Goal: Task Accomplishment & Management: Complete application form

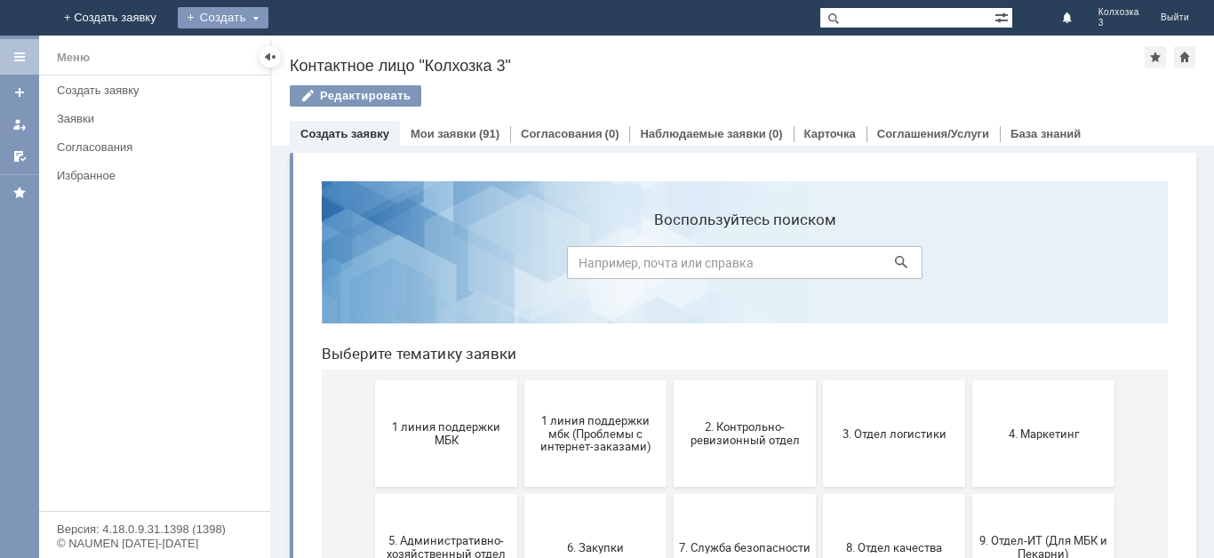
click at [268, 16] on div "Создать" at bounding box center [223, 17] width 91 height 21
click at [316, 52] on link "Заявка" at bounding box center [248, 53] width 135 height 21
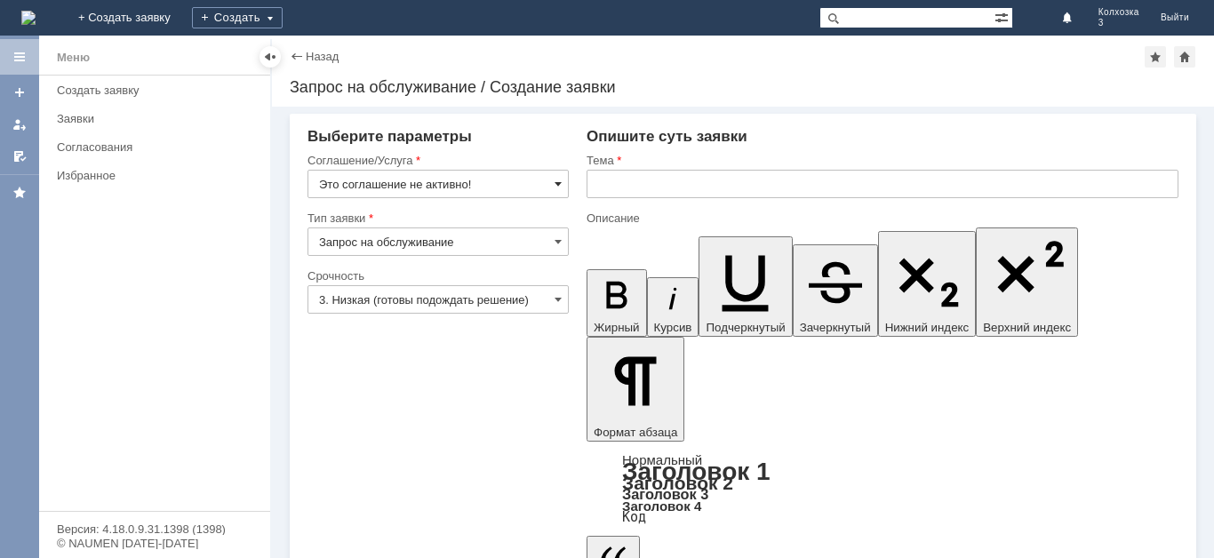
click at [557, 183] on span at bounding box center [558, 184] width 7 height 14
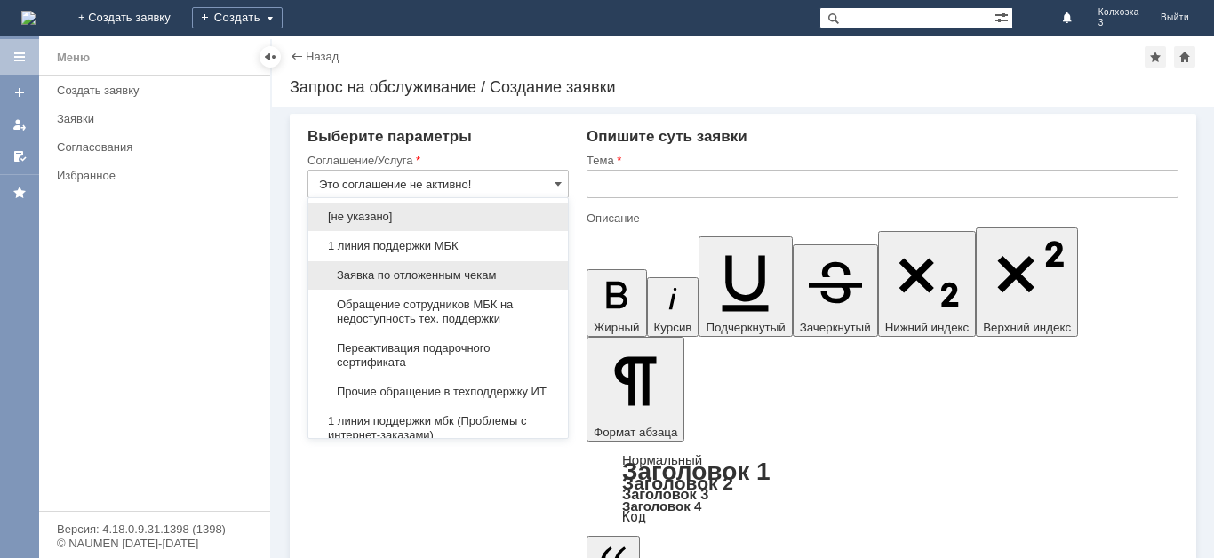
click at [475, 276] on span "Заявка по отложенным чекам" at bounding box center [438, 275] width 238 height 14
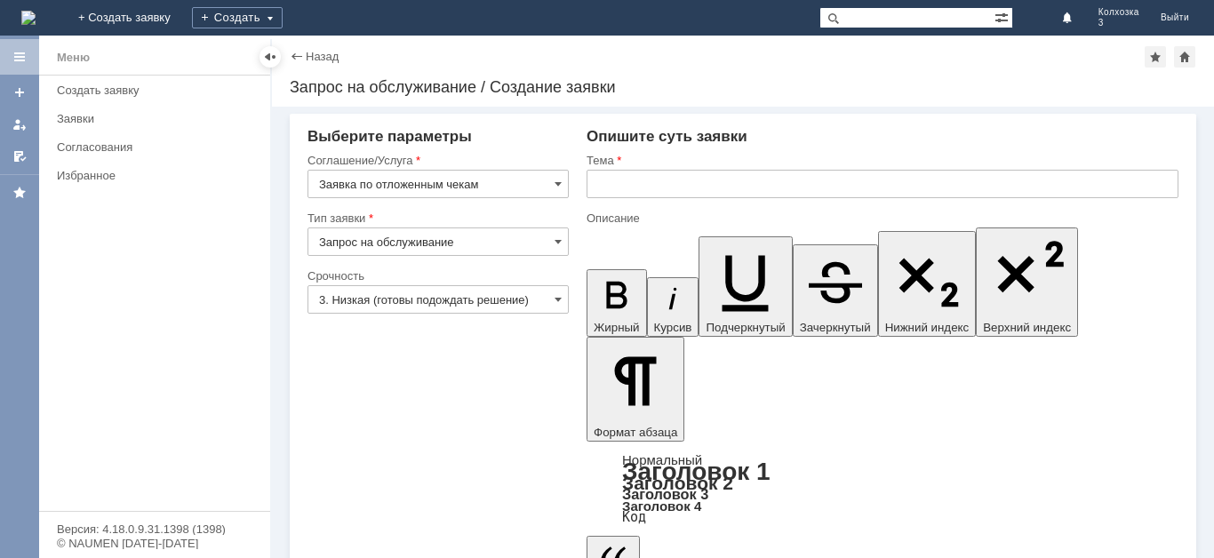
type input "Заявка по отложенным чекам"
click at [559, 296] on span at bounding box center [558, 299] width 7 height 14
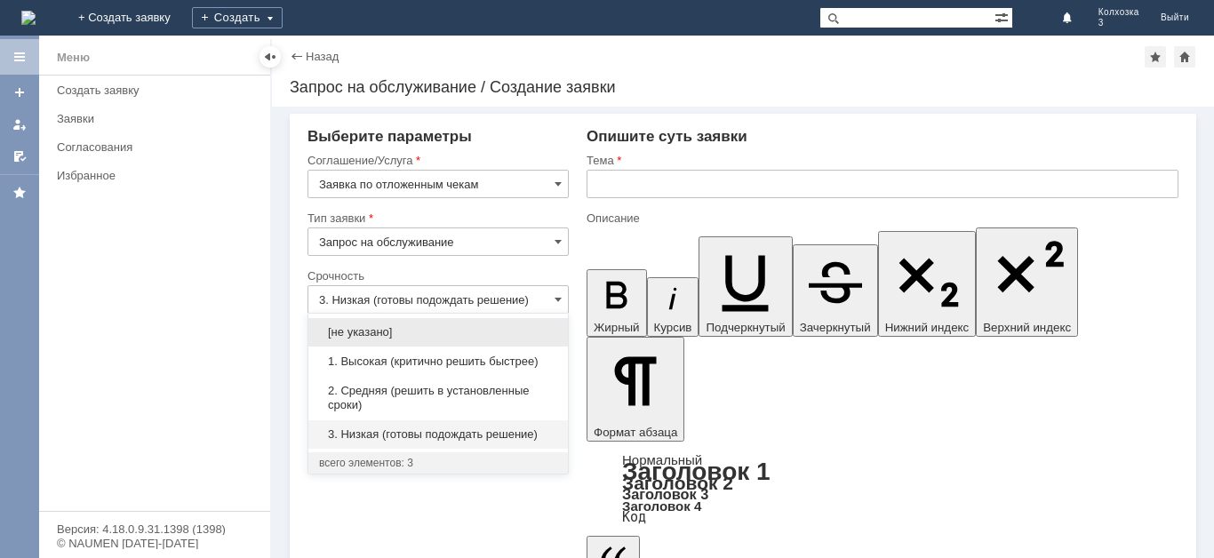
drag, startPoint x: 463, startPoint y: 398, endPoint x: 535, endPoint y: 314, distance: 111.0
click at [464, 396] on span "2. Средняя (решить в установленные сроки)" at bounding box center [438, 398] width 238 height 28
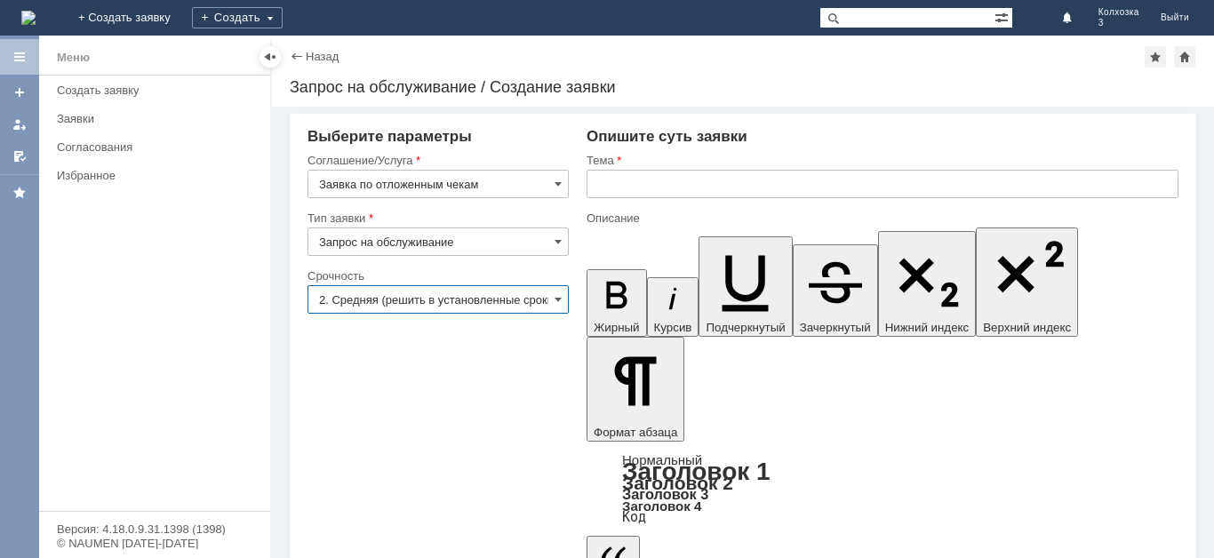
type input "2. Средняя (решить в установленные сроки)"
click at [628, 175] on input "text" at bounding box center [883, 184] width 592 height 28
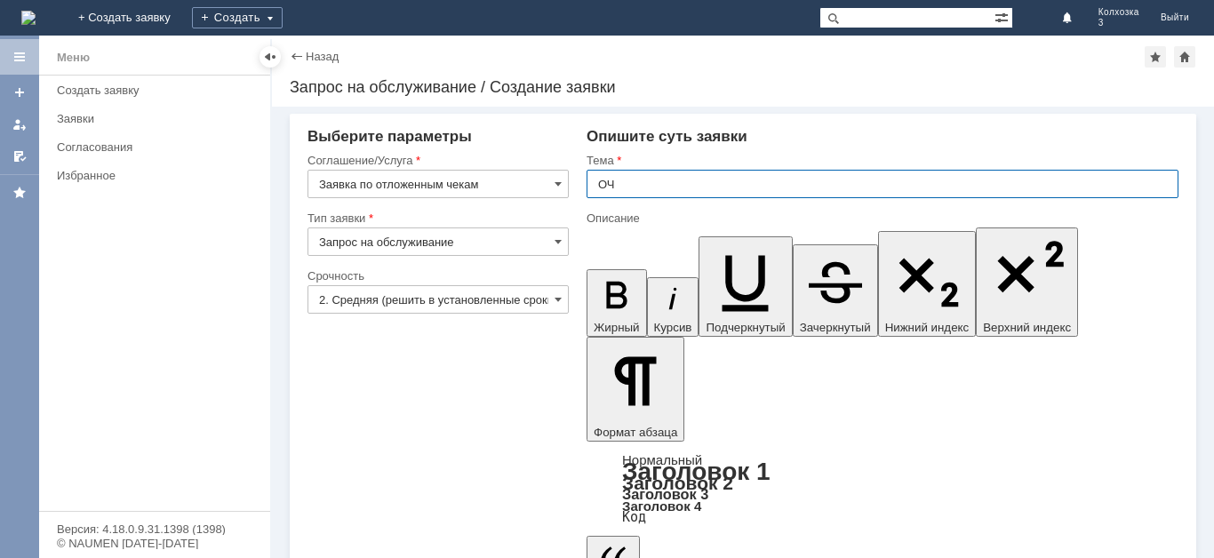
type input "ОЧ"
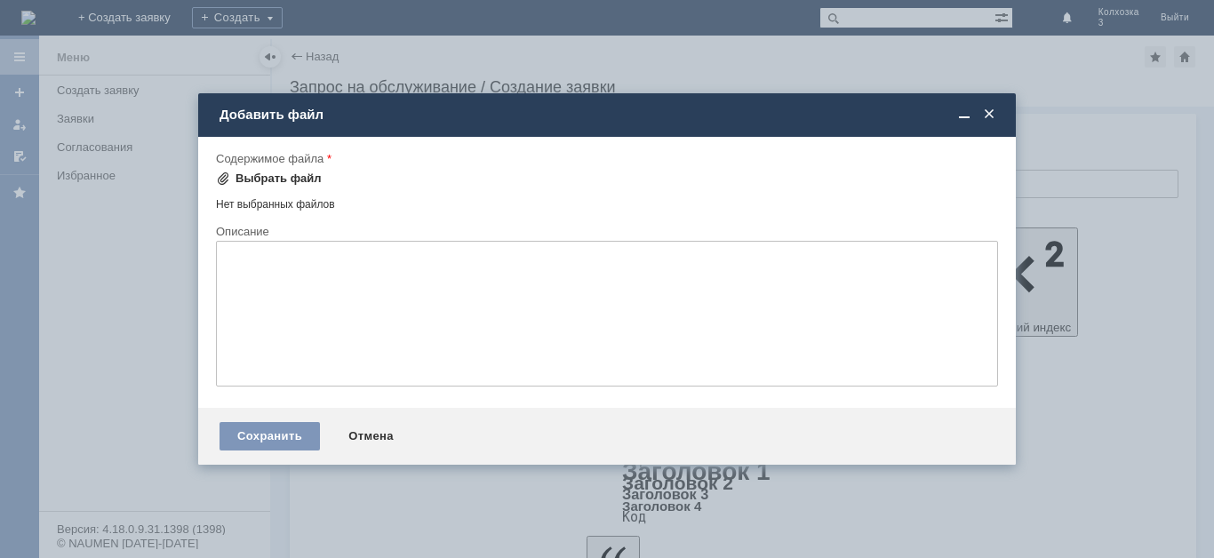
click at [249, 174] on div "Выбрать файл" at bounding box center [279, 179] width 86 height 14
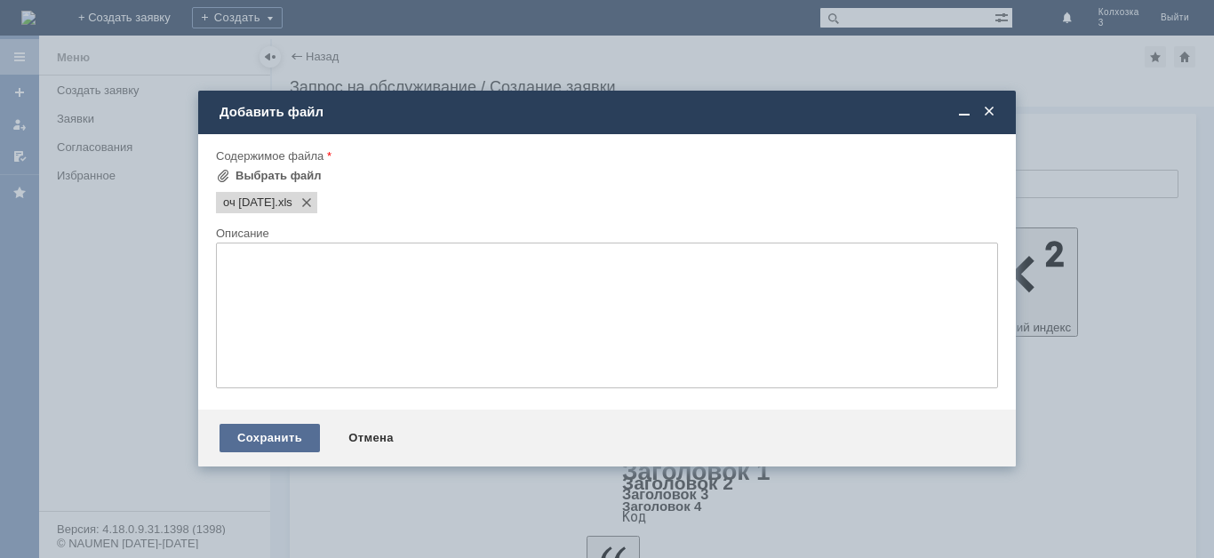
click at [276, 436] on div "Сохранить" at bounding box center [270, 438] width 100 height 28
